Goal: Transaction & Acquisition: Purchase product/service

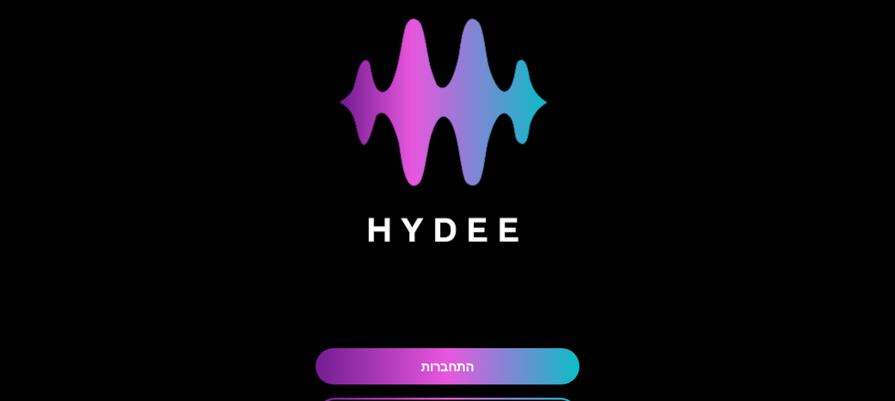
scroll to position [162, 0]
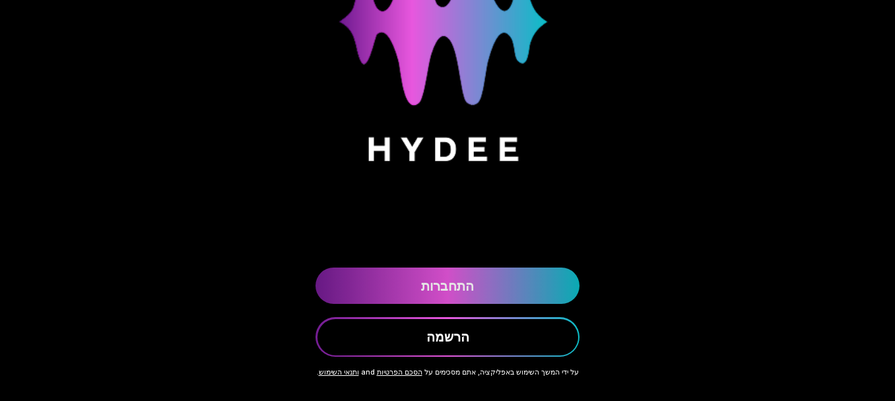
click at [473, 291] on link "התחברות" at bounding box center [447, 285] width 264 height 36
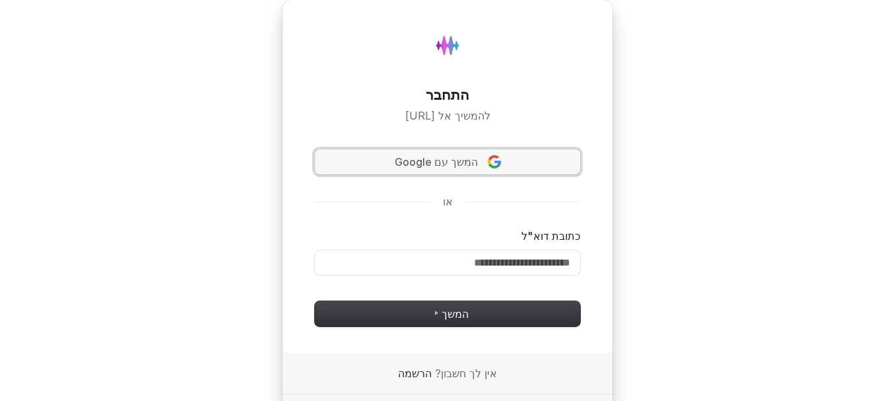
click at [417, 163] on span "המשך עם Google" at bounding box center [436, 161] width 83 height 15
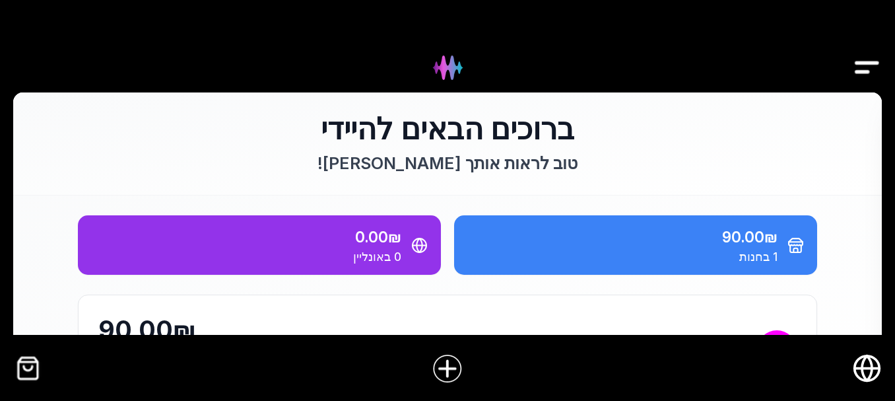
click at [870, 56] on img "Drawer" at bounding box center [867, 67] width 30 height 51
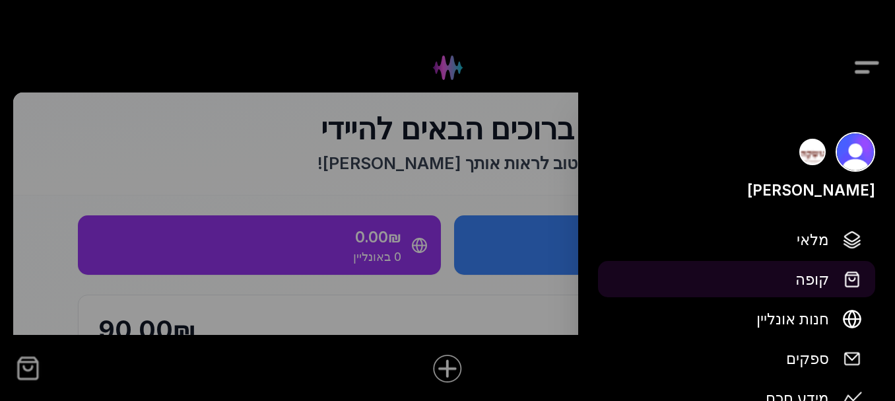
click at [811, 273] on span "קופה" at bounding box center [812, 278] width 34 height 23
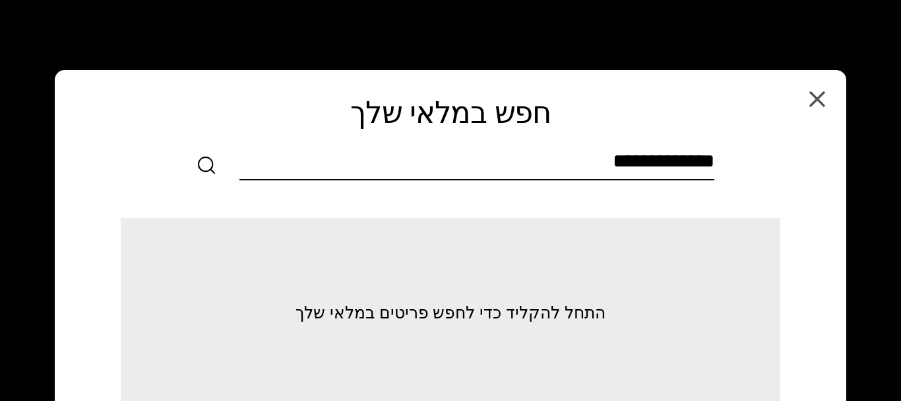
click at [535, 157] on input "text" at bounding box center [477, 164] width 475 height 30
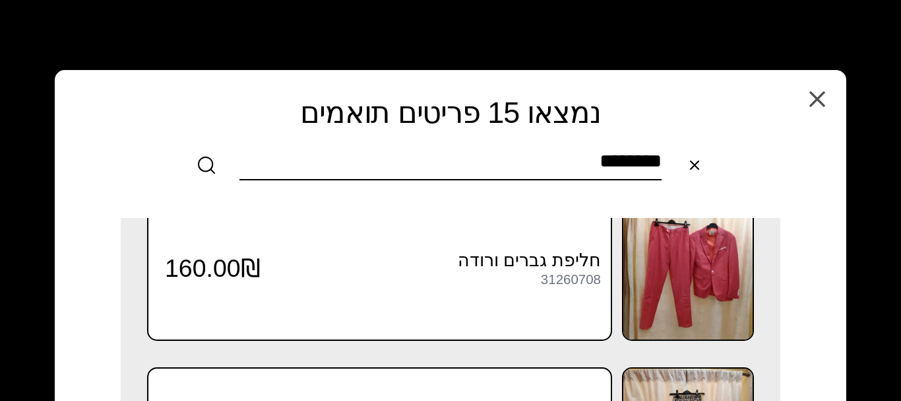
scroll to position [1723, 0]
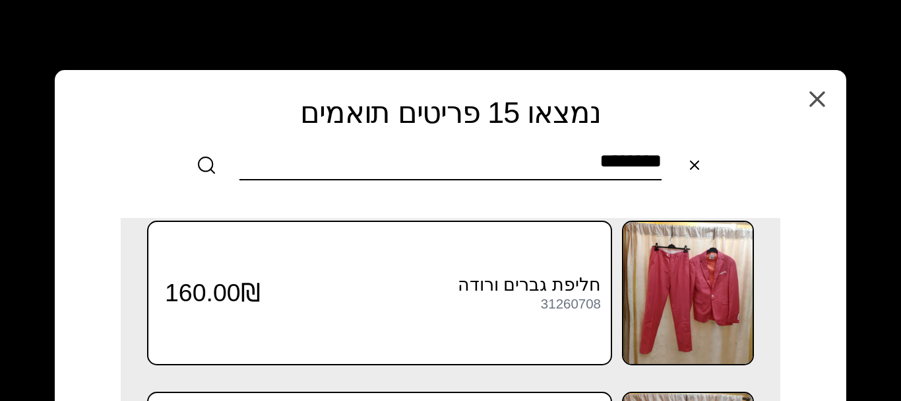
type input "********"
click at [819, 96] on icon "button" at bounding box center [817, 98] width 13 height 13
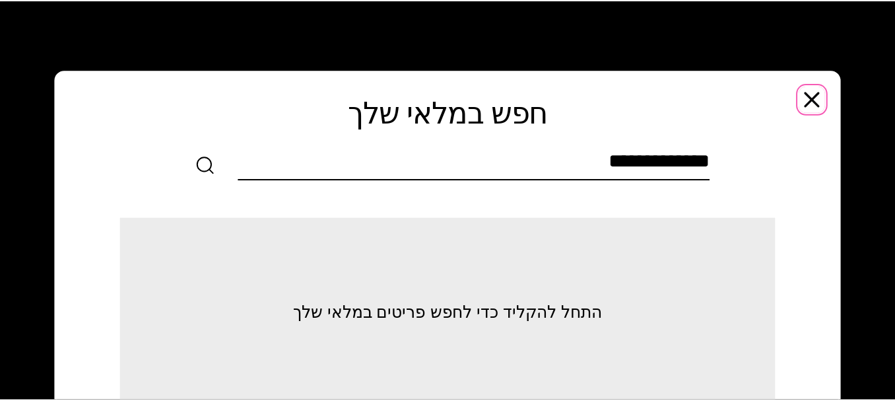
scroll to position [0, 0]
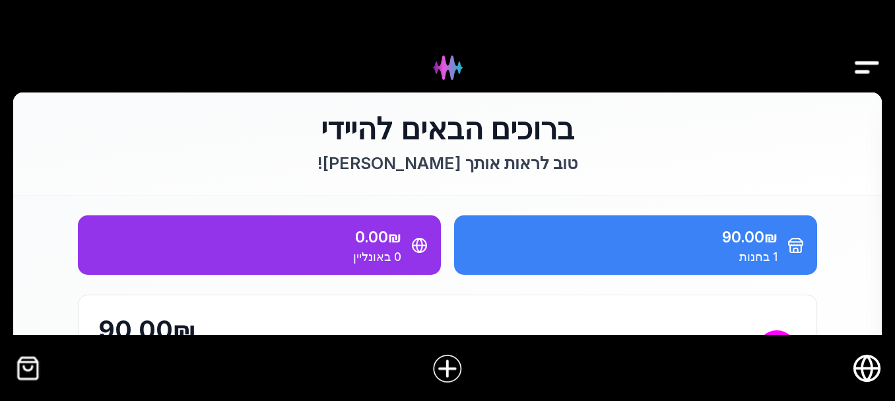
click at [866, 72] on img "Drawer" at bounding box center [867, 67] width 30 height 51
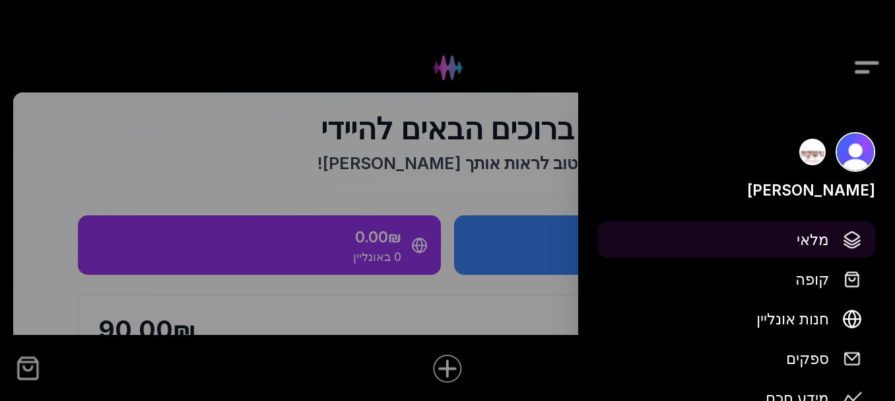
click at [835, 240] on link "מלאי" at bounding box center [736, 239] width 277 height 36
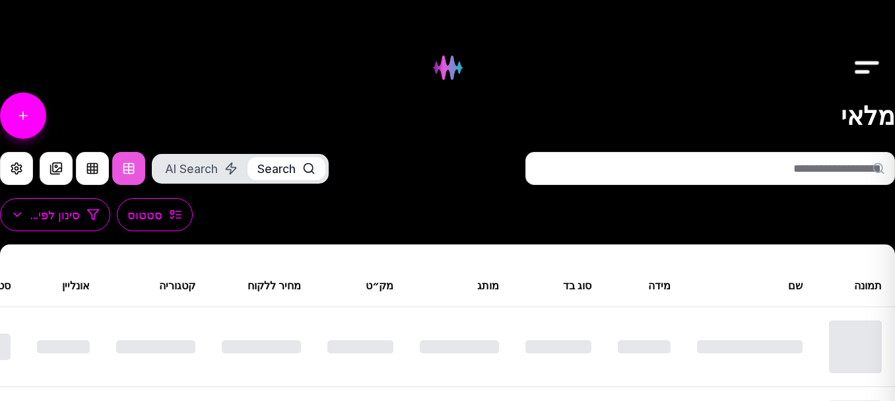
click at [637, 158] on input "text" at bounding box center [710, 168] width 370 height 33
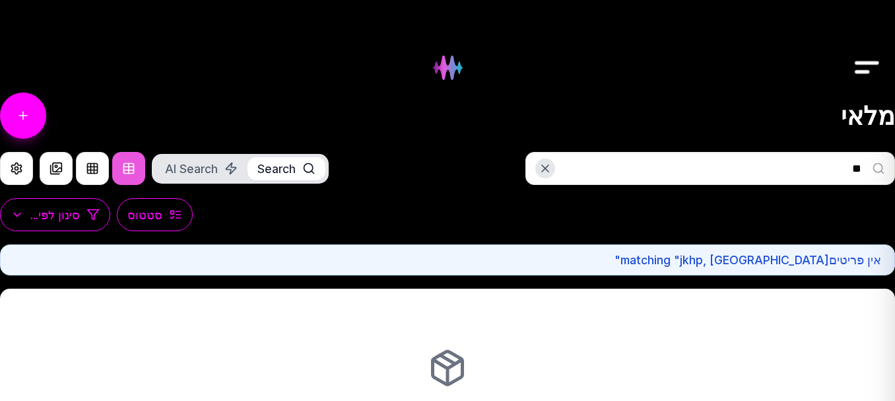
type input "*"
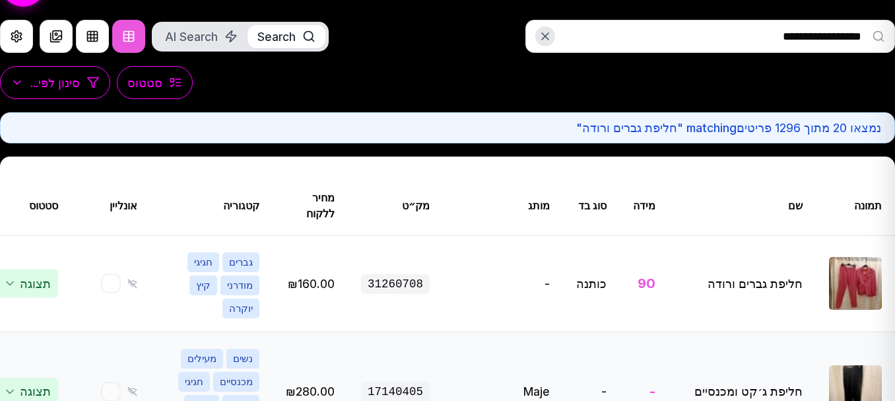
scroll to position [198, 0]
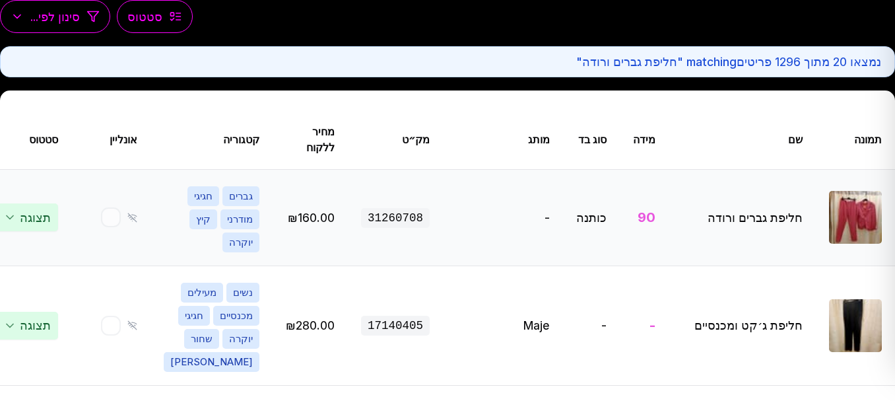
type input "**********"
click at [774, 200] on link "View item details" at bounding box center [0, 218] width 1790 height 96
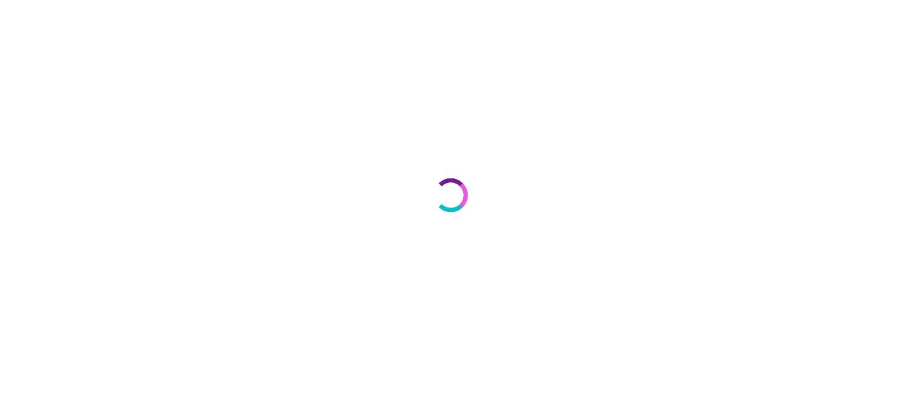
select select "***"
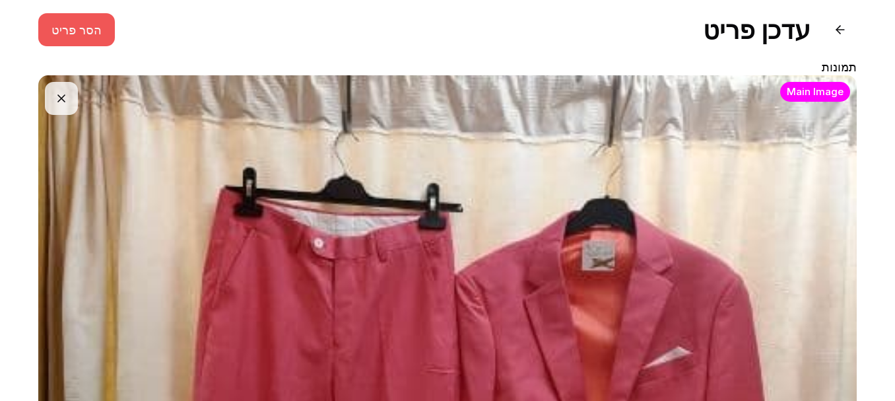
click at [94, 30] on button "הסר פריט" at bounding box center [76, 29] width 77 height 33
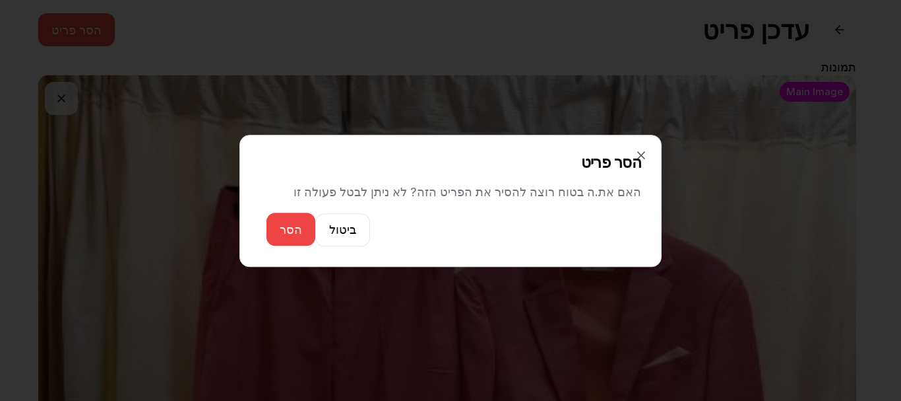
click at [302, 232] on button "הסר" at bounding box center [291, 228] width 49 height 33
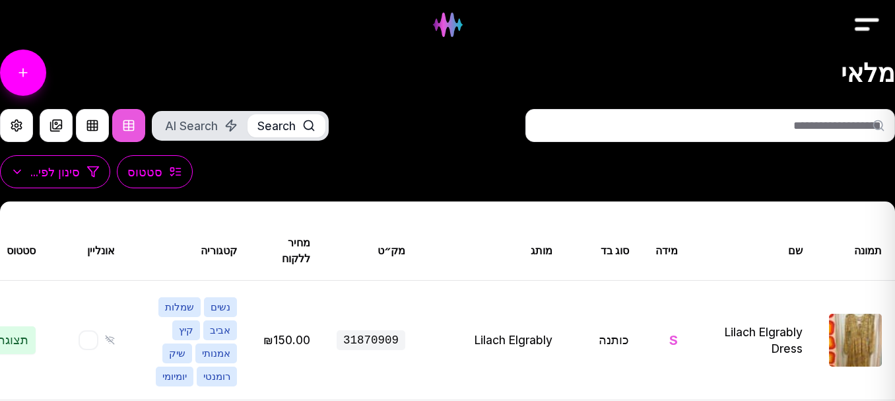
scroll to position [66, 0]
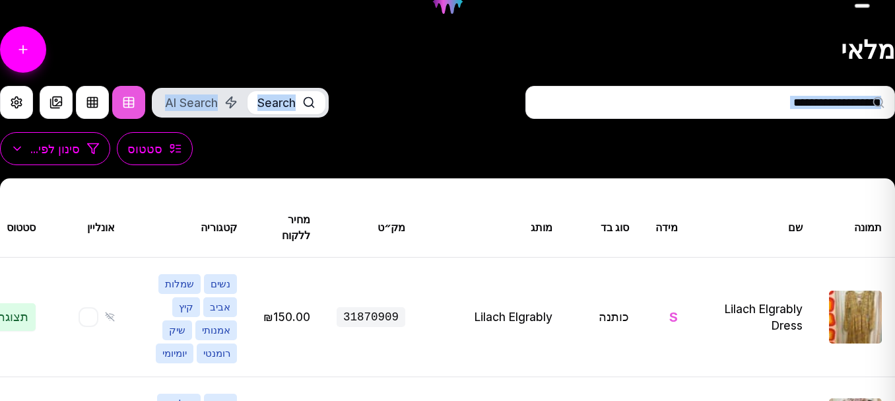
click at [751, 120] on div "Search AI Search" at bounding box center [447, 109] width 895 height 46
click at [754, 105] on input "text" at bounding box center [710, 102] width 370 height 33
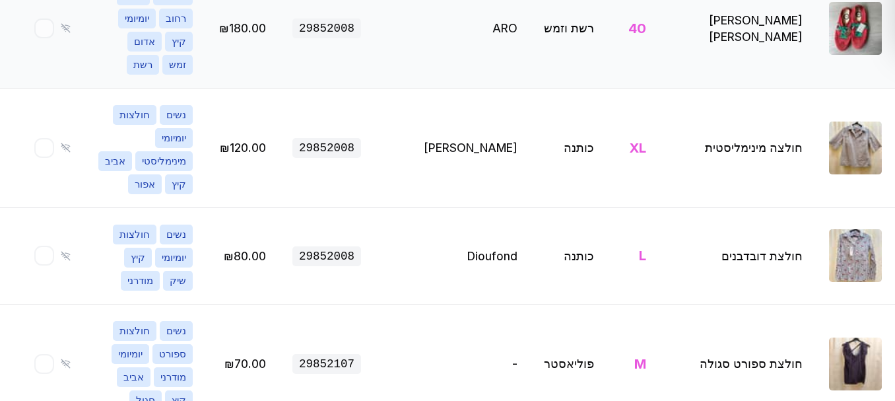
scroll to position [594, 0]
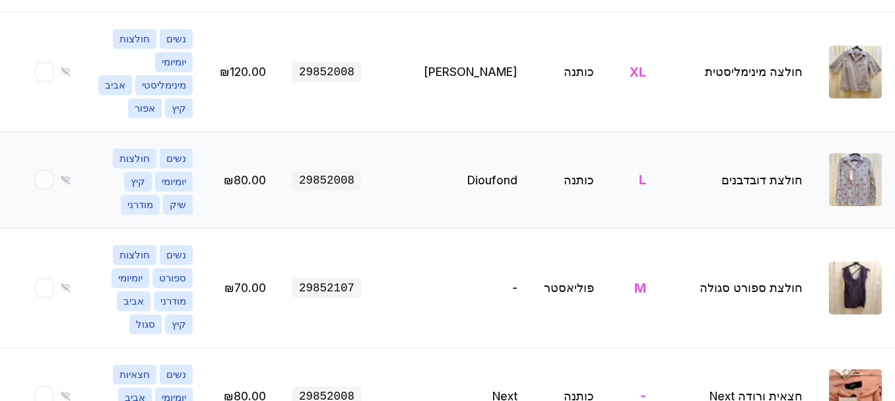
type input "****"
click at [783, 132] on link "View item details" at bounding box center [0, 180] width 1790 height 96
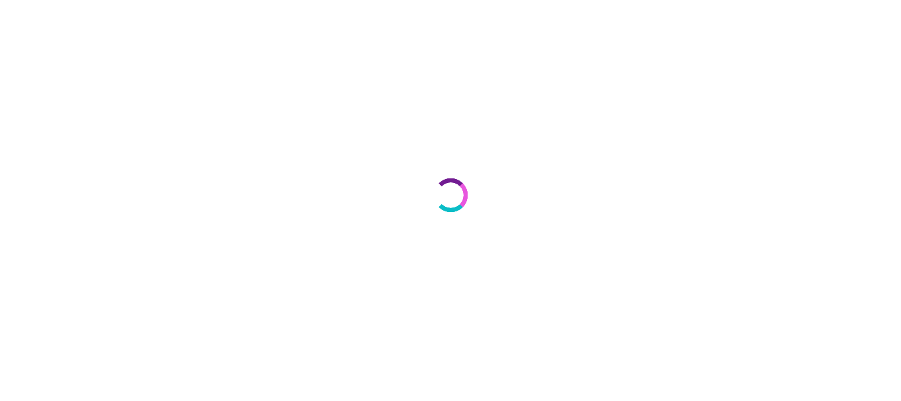
select select "***"
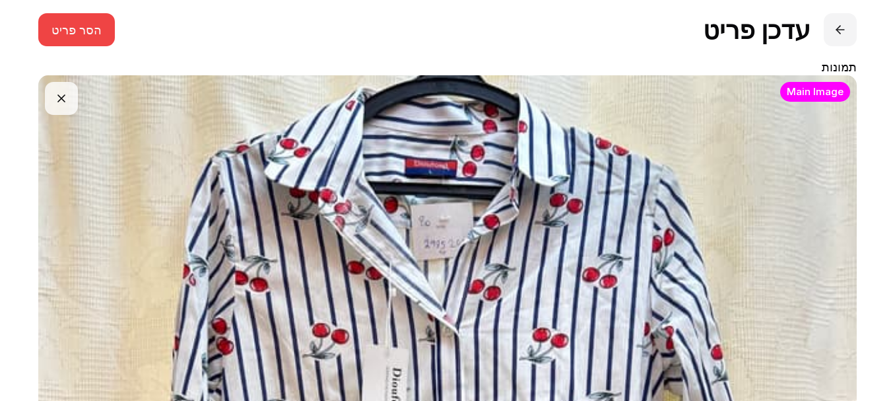
click at [835, 26] on button at bounding box center [840, 29] width 33 height 33
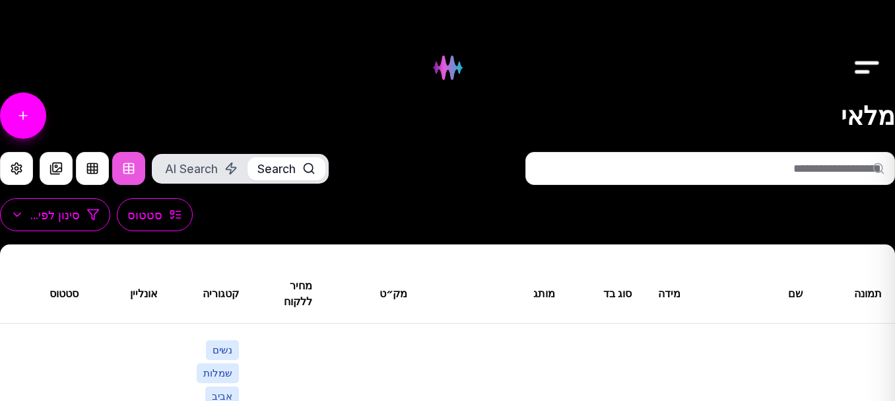
click at [868, 67] on img "Drawer" at bounding box center [867, 67] width 30 height 51
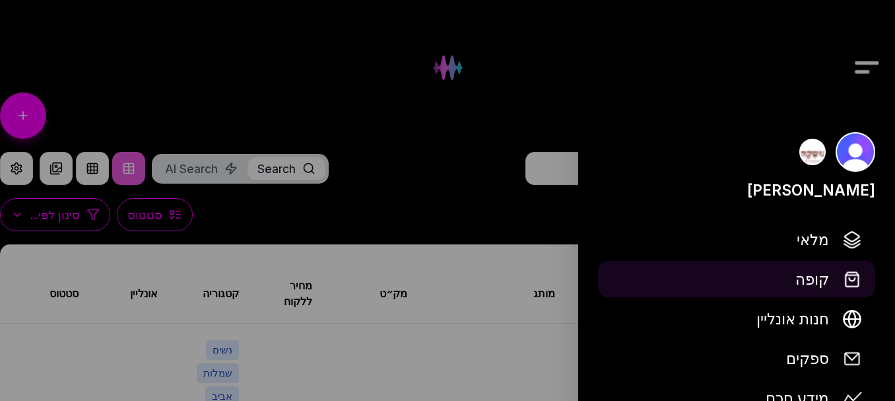
click at [814, 279] on span "קופה" at bounding box center [812, 278] width 34 height 23
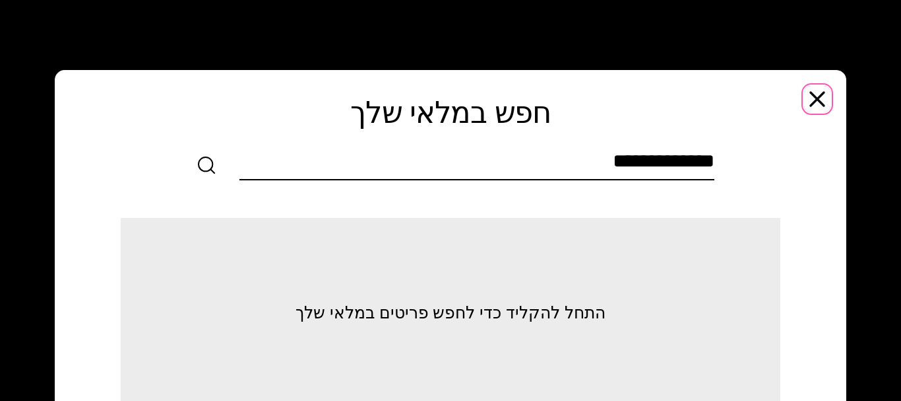
click at [825, 90] on icon "button" at bounding box center [817, 99] width 26 height 26
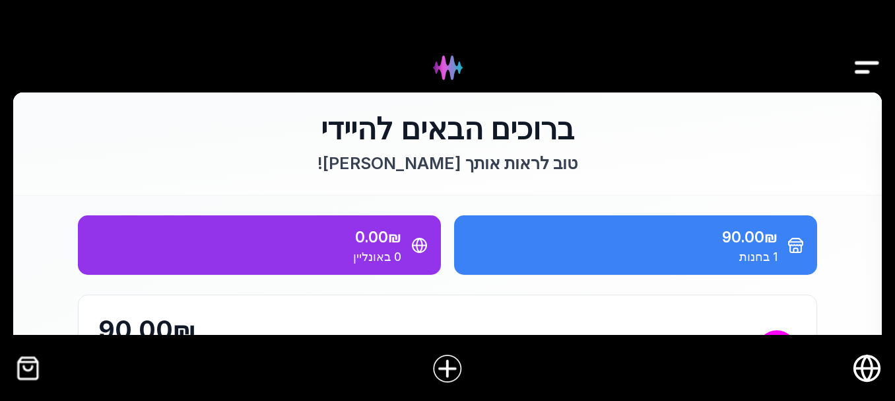
click at [866, 67] on img "Drawer" at bounding box center [867, 67] width 30 height 51
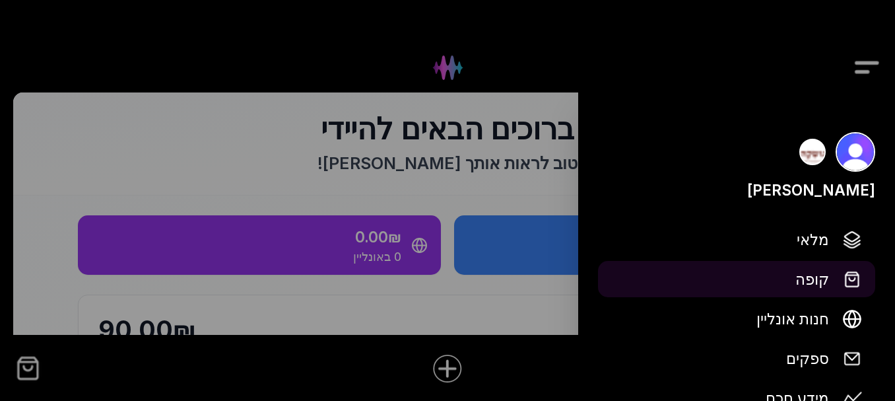
click at [834, 287] on button "קופה" at bounding box center [736, 279] width 277 height 36
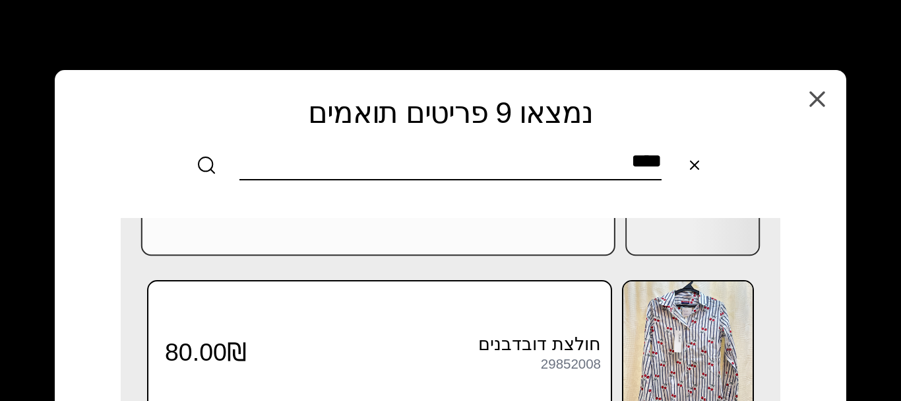
scroll to position [594, 0]
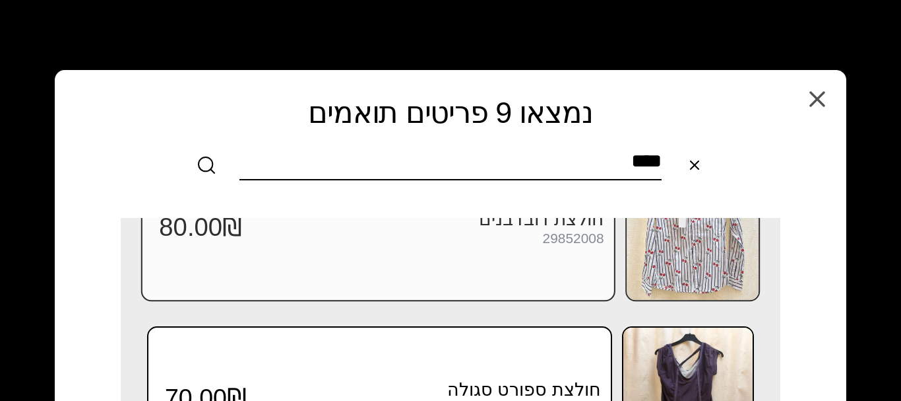
type input "****"
click at [578, 244] on div "29852008" at bounding box center [573, 239] width 61 height 15
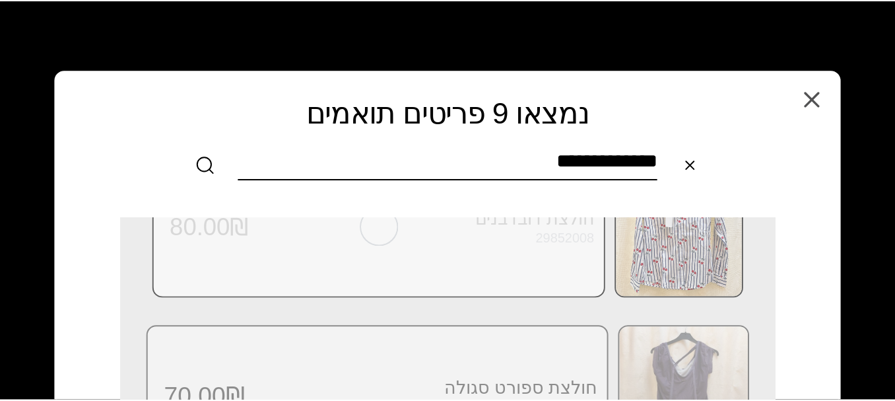
scroll to position [0, 0]
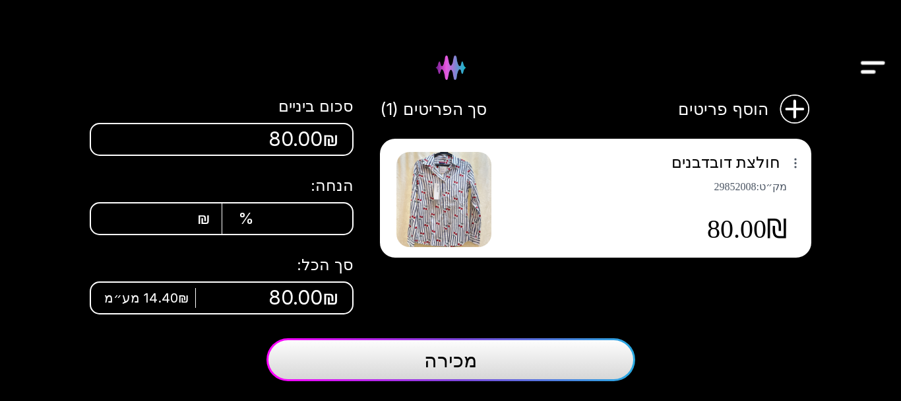
click at [518, 361] on button "מכירה" at bounding box center [451, 359] width 369 height 43
